Goal: Information Seeking & Learning: Stay updated

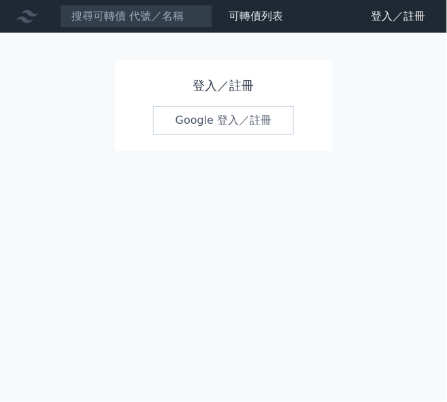
click at [208, 120] on link "Google 登入／註冊" at bounding box center [223, 120] width 141 height 29
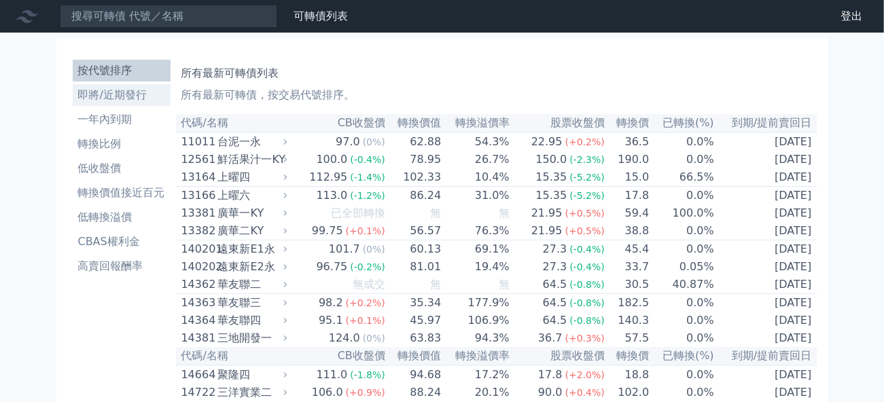
click at [127, 94] on li "即將/近期發行" at bounding box center [122, 95] width 98 height 16
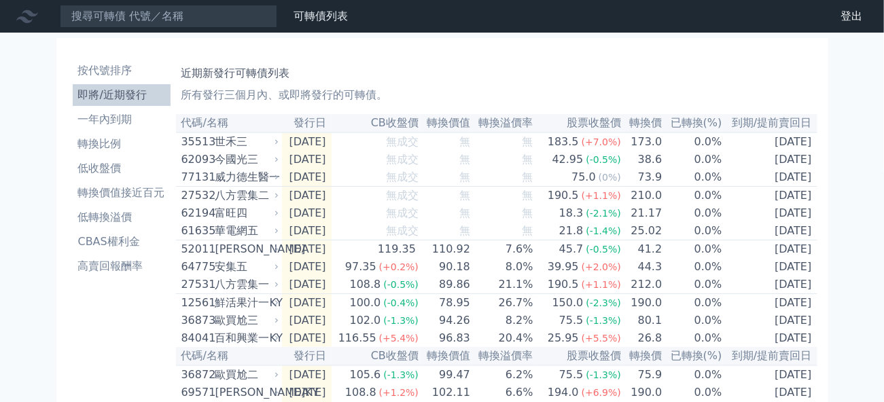
scroll to position [136, 0]
